Goal: Transaction & Acquisition: Purchase product/service

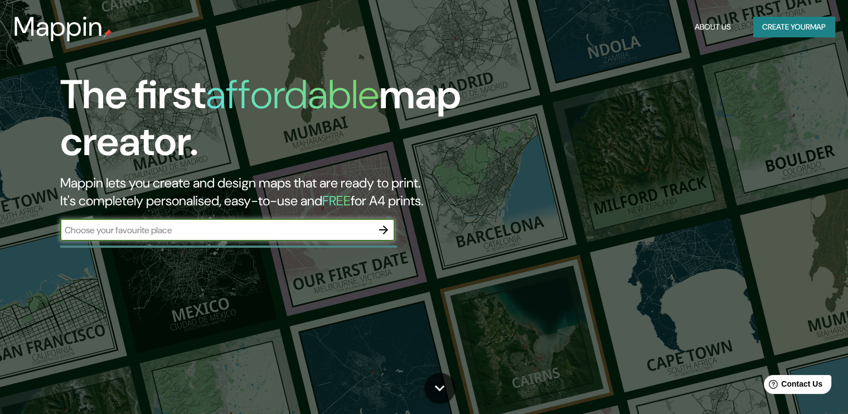
click at [797, 25] on button "Create your map" at bounding box center [793, 27] width 81 height 21
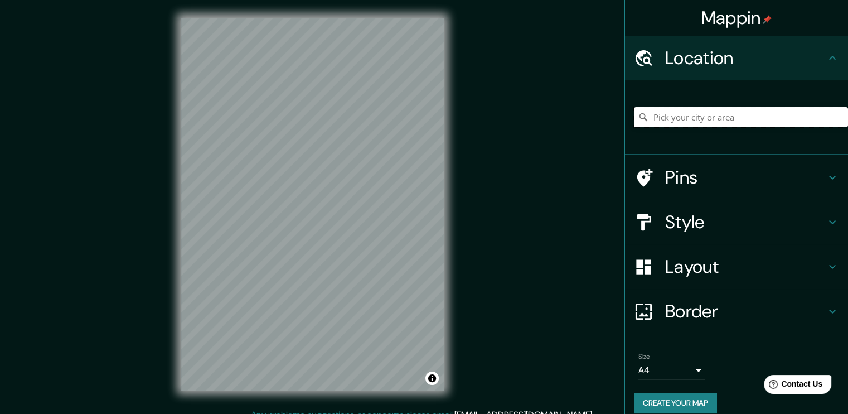
click at [668, 113] on input "Pick your city or area" at bounding box center [741, 117] width 214 height 20
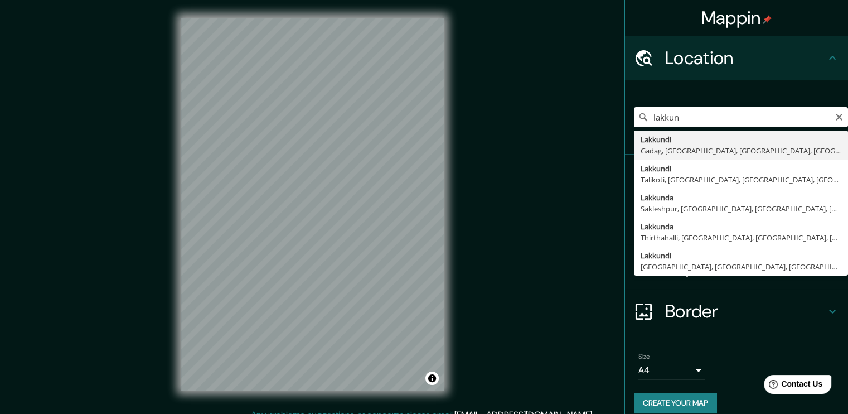
type input "Lakkundi, Gadag, [GEOGRAPHIC_DATA], [GEOGRAPHIC_DATA], [GEOGRAPHIC_DATA]"
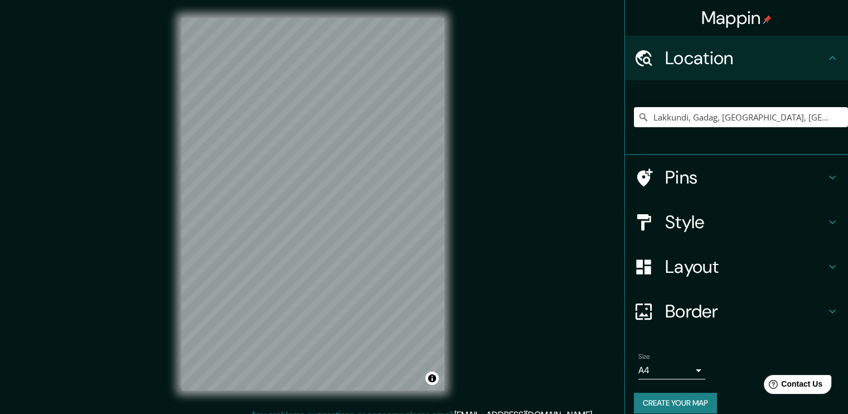
click at [499, 176] on div "Mappin Location [GEOGRAPHIC_DATA], [GEOGRAPHIC_DATA], [GEOGRAPHIC_DATA], [GEOGR…" at bounding box center [424, 213] width 848 height 426
click at [717, 184] on h4 "Pins" at bounding box center [745, 177] width 161 height 22
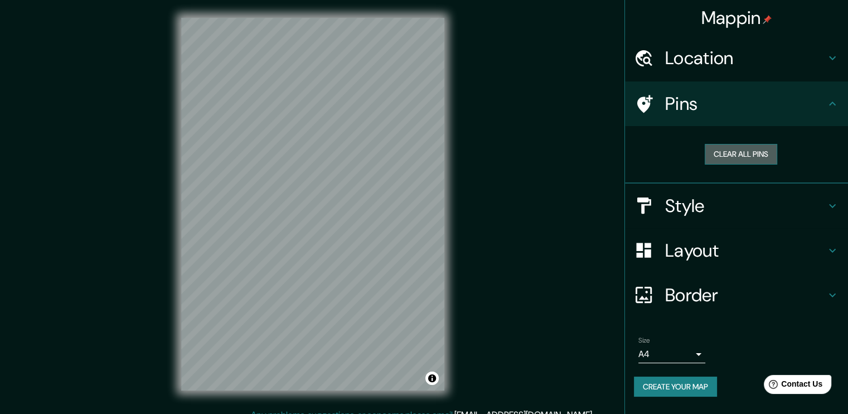
click at [745, 147] on button "Clear all pins" at bounding box center [741, 154] width 72 height 21
click at [736, 209] on h4 "Style" at bounding box center [745, 206] width 161 height 22
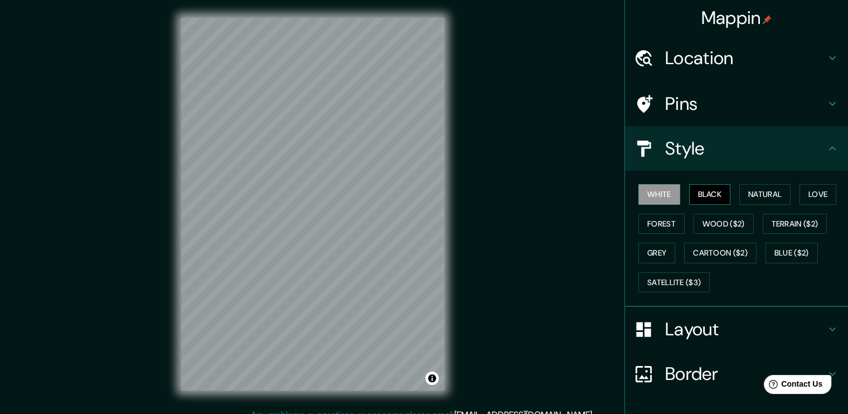
click at [690, 190] on button "Black" at bounding box center [710, 194] width 42 height 21
click at [760, 192] on button "Natural" at bounding box center [764, 194] width 51 height 21
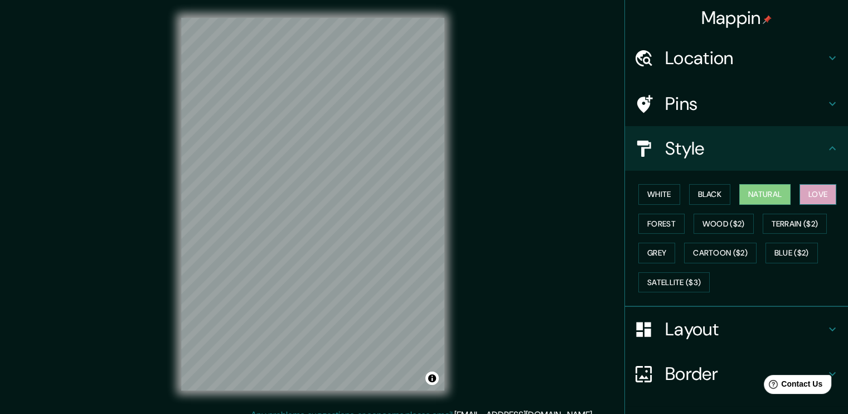
click at [827, 192] on button "Love" at bounding box center [817, 194] width 37 height 21
click at [646, 226] on button "Forest" at bounding box center [661, 223] width 46 height 21
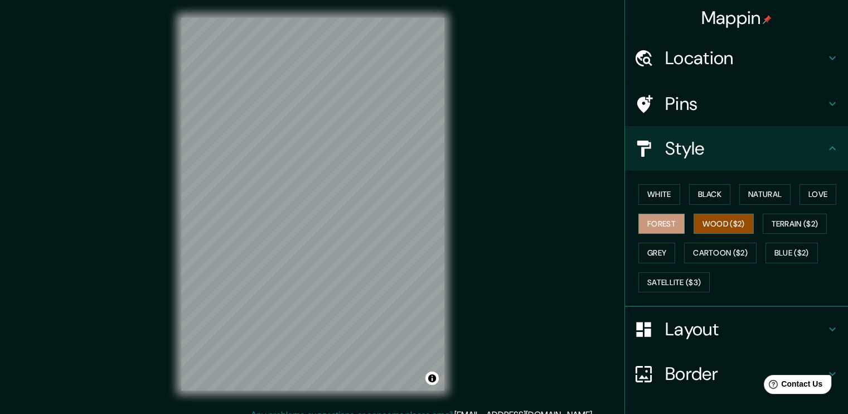
click at [693, 219] on button "Wood ($2)" at bounding box center [723, 223] width 60 height 21
click at [778, 215] on button "Terrain ($2)" at bounding box center [795, 223] width 65 height 21
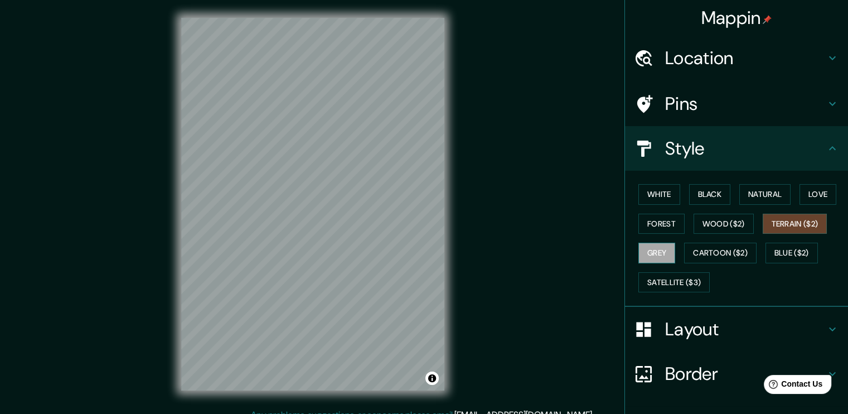
click at [657, 256] on button "Grey" at bounding box center [656, 252] width 37 height 21
click at [700, 245] on button "Cartoon ($2)" at bounding box center [720, 252] width 72 height 21
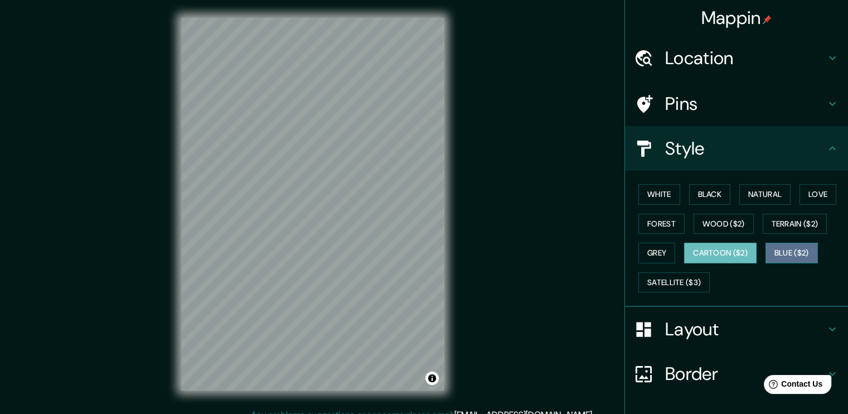
click at [778, 251] on button "Blue ($2)" at bounding box center [791, 252] width 52 height 21
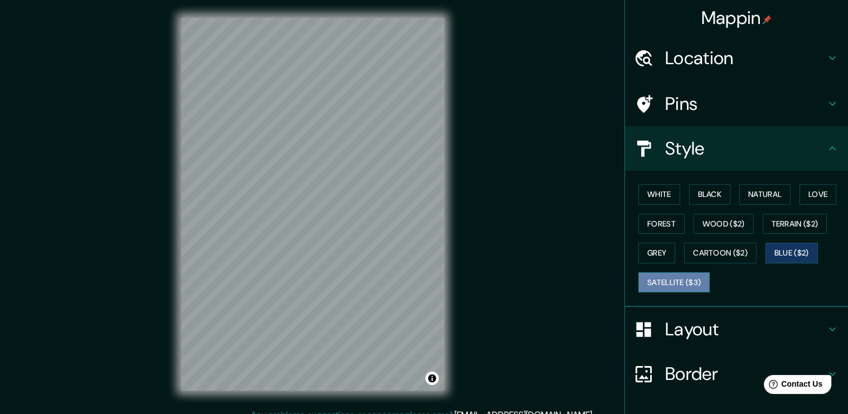
click at [685, 280] on button "Satellite ($3)" at bounding box center [673, 282] width 71 height 21
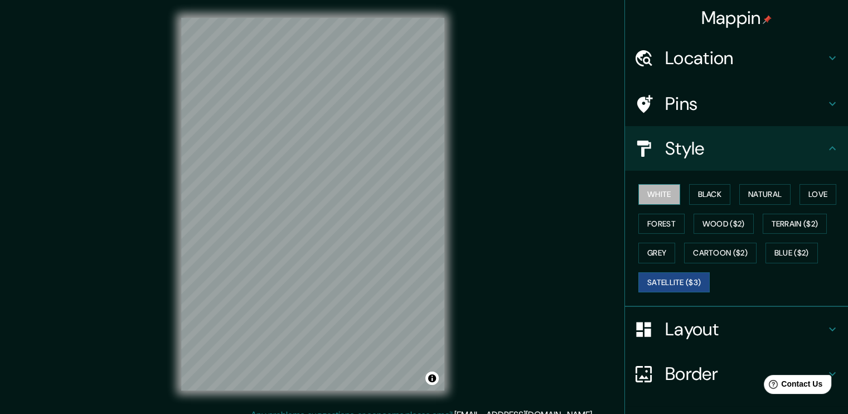
click at [667, 203] on button "White" at bounding box center [659, 194] width 42 height 21
click at [686, 159] on h4 "Style" at bounding box center [745, 148] width 161 height 22
click at [826, 147] on icon at bounding box center [832, 148] width 13 height 13
click at [826, 142] on icon at bounding box center [832, 148] width 13 height 13
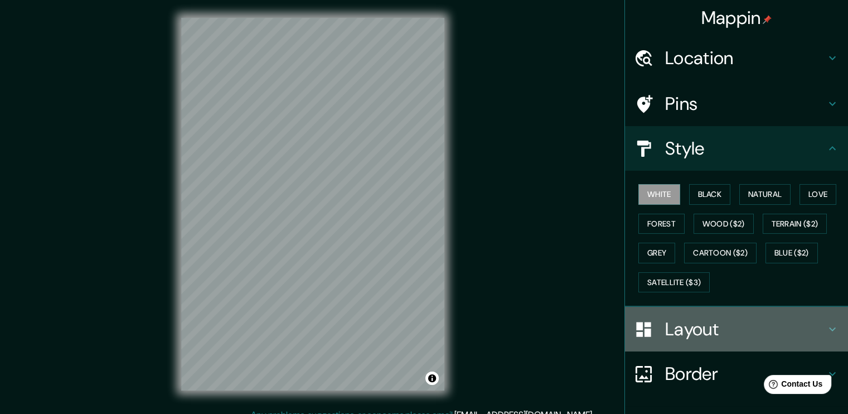
click at [720, 316] on div "Layout" at bounding box center [736, 329] width 223 height 45
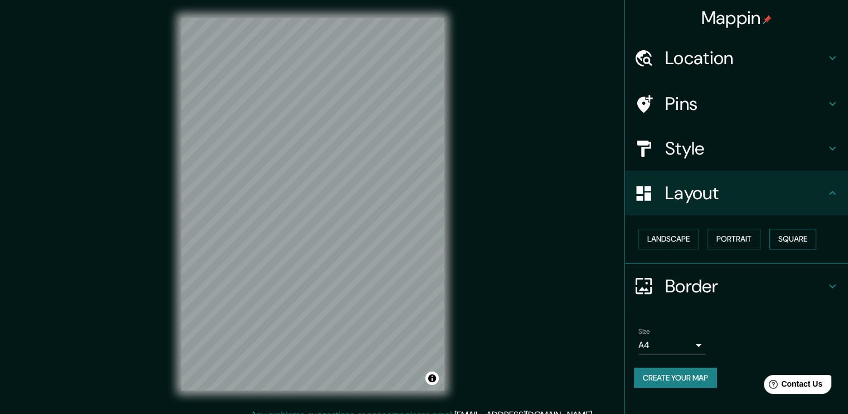
click at [783, 240] on button "Square" at bounding box center [792, 239] width 47 height 21
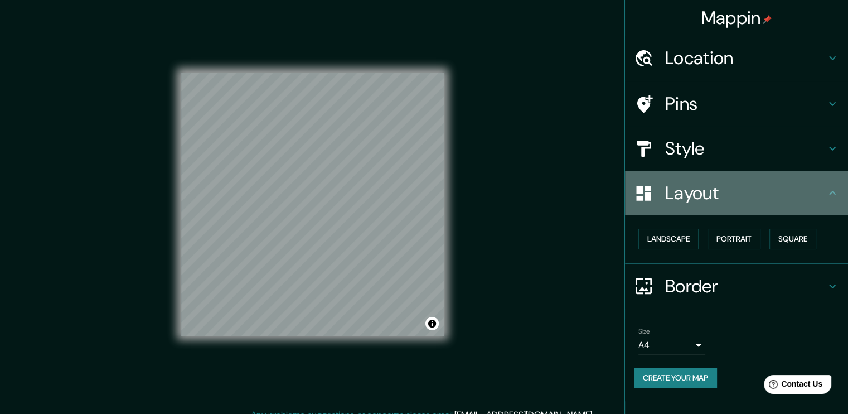
click at [828, 191] on icon at bounding box center [832, 192] width 13 height 13
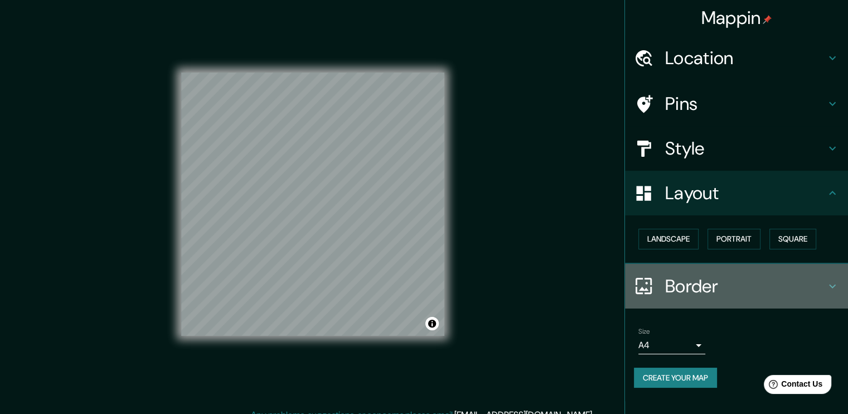
click at [780, 287] on h4 "Border" at bounding box center [745, 286] width 161 height 22
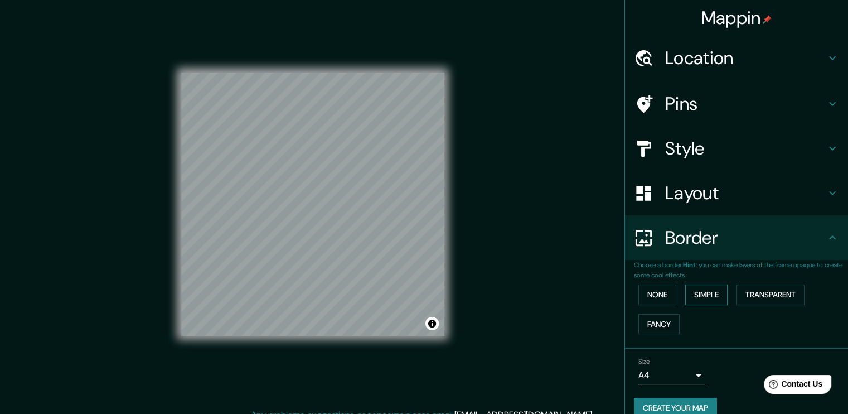
click at [685, 294] on button "Simple" at bounding box center [706, 294] width 42 height 21
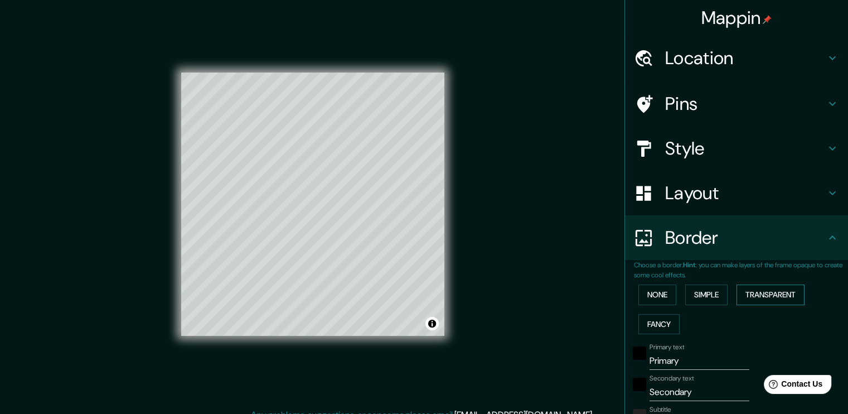
click at [778, 290] on button "Transparent" at bounding box center [770, 294] width 68 height 21
click at [648, 298] on button "None" at bounding box center [657, 294] width 38 height 21
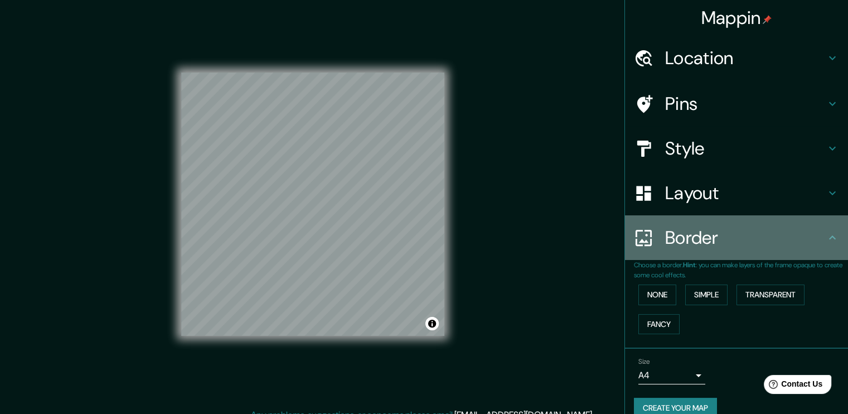
click at [792, 234] on h4 "Border" at bounding box center [745, 237] width 161 height 22
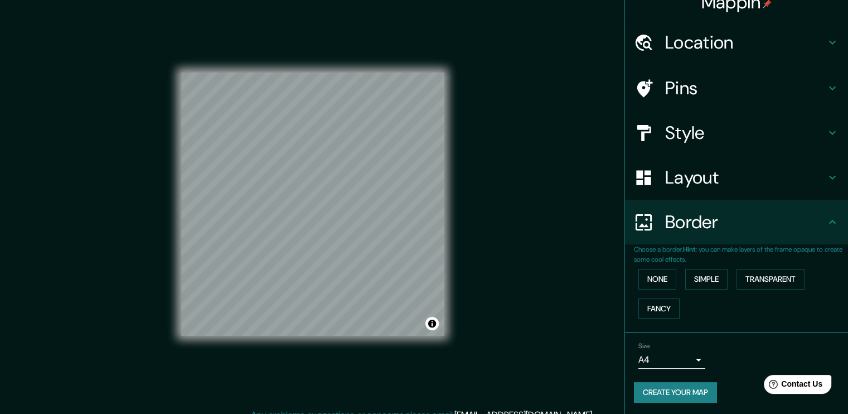
scroll to position [16, 0]
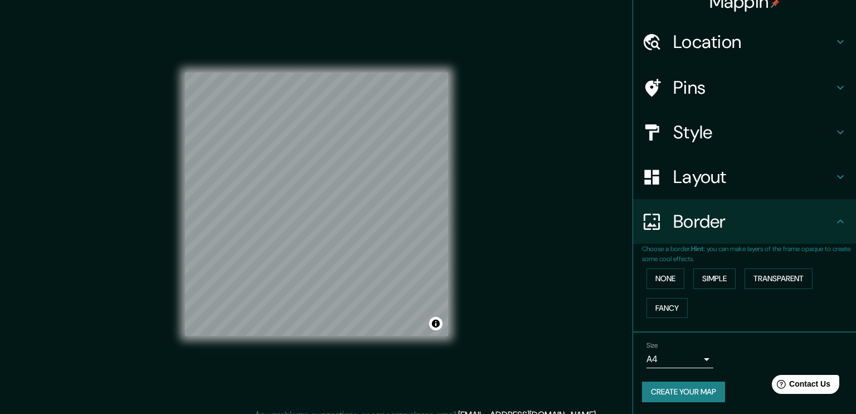
click at [676, 356] on body "Mappin Location [GEOGRAPHIC_DATA], [GEOGRAPHIC_DATA], [GEOGRAPHIC_DATA], [GEOGR…" at bounding box center [428, 207] width 856 height 414
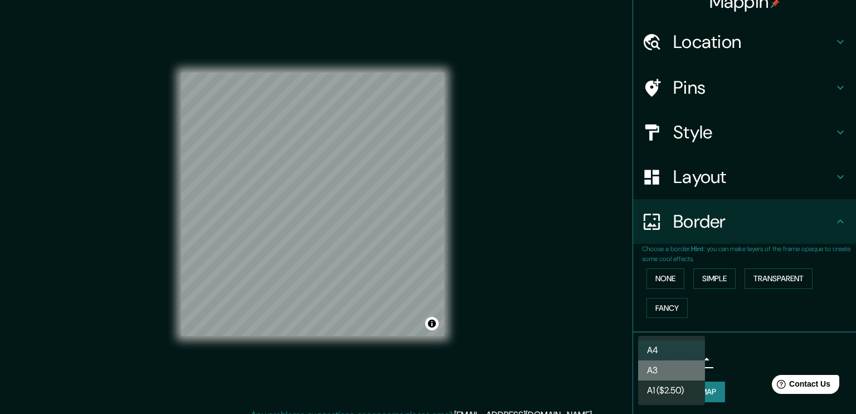
click at [683, 371] on li "A3" at bounding box center [671, 370] width 67 height 20
type input "a4"
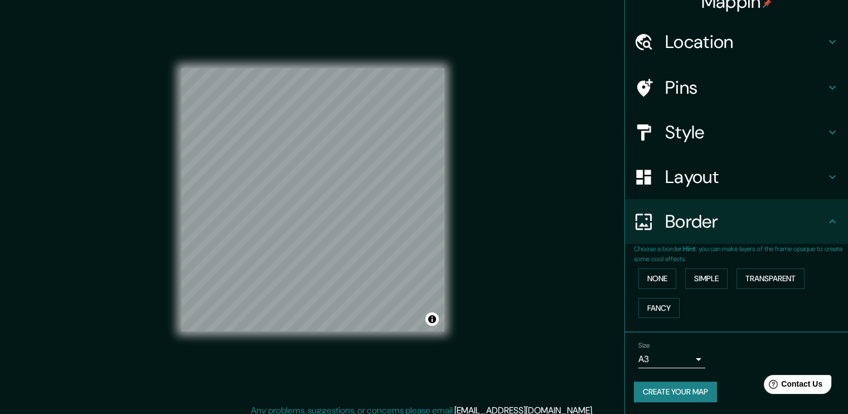
scroll to position [12, 0]
